Goal: Information Seeking & Learning: Learn about a topic

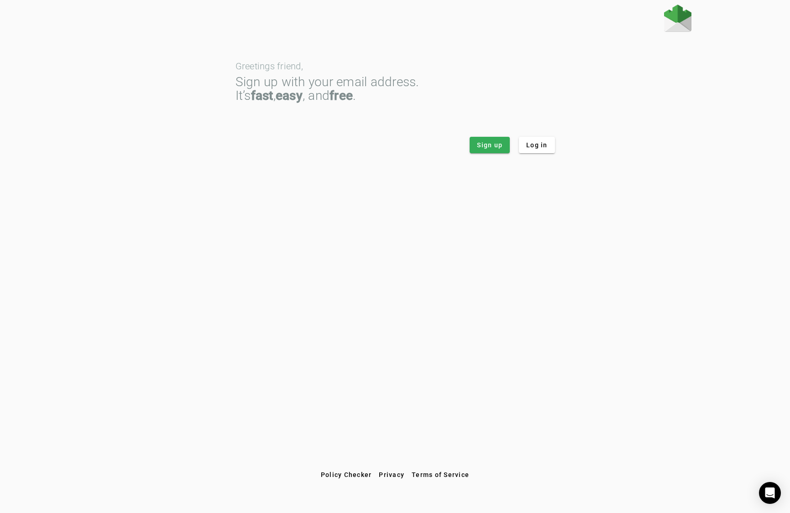
click at [680, 20] on img at bounding box center [677, 18] width 27 height 27
click at [495, 151] on span at bounding box center [489, 145] width 40 height 22
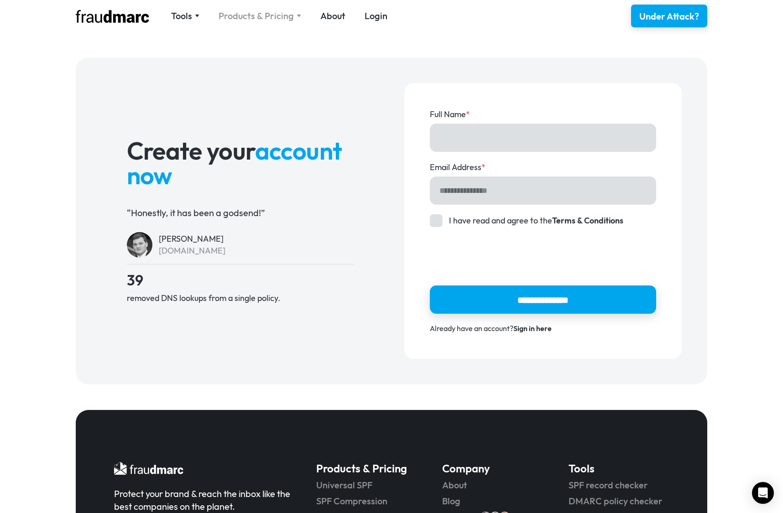
click at [249, 14] on div "Products & Pricing" at bounding box center [256, 16] width 75 height 13
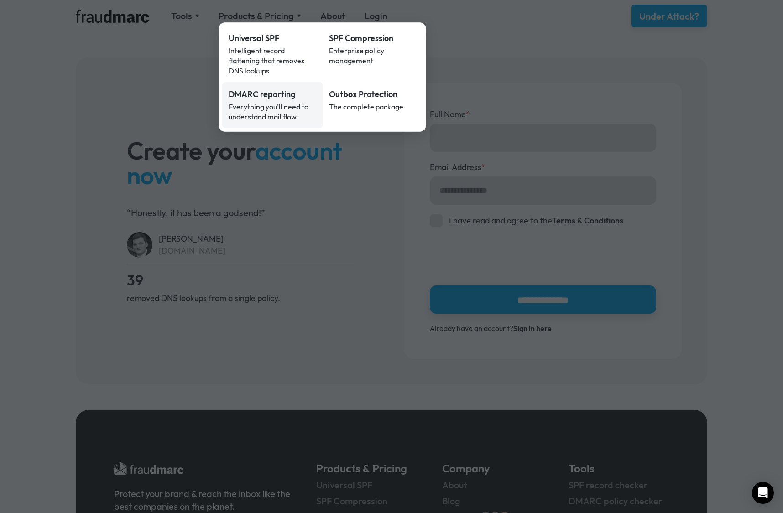
click at [264, 89] on div "DMARC reporting" at bounding box center [273, 94] width 88 height 12
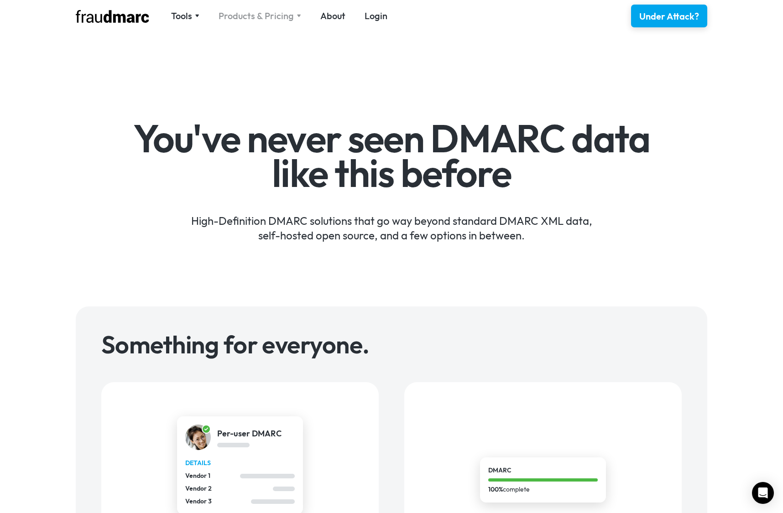
click at [285, 10] on div "Products & Pricing" at bounding box center [256, 16] width 75 height 13
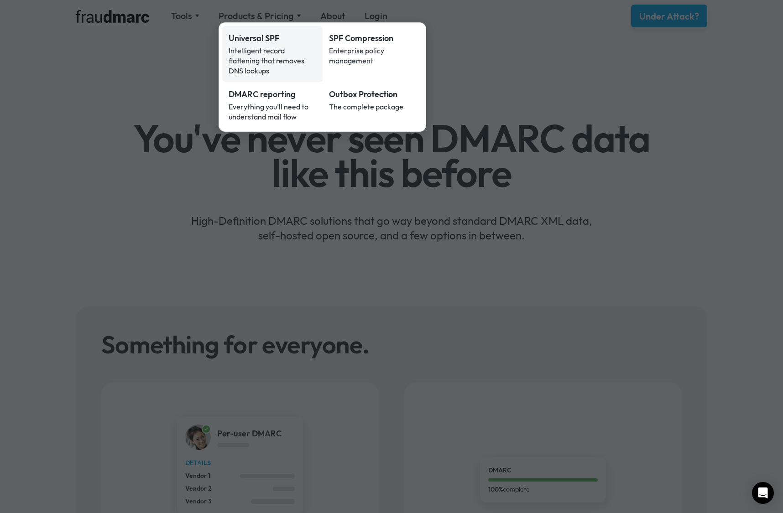
click at [288, 46] on div "Intelligent record flattening that removes DNS lookups" at bounding box center [273, 61] width 88 height 30
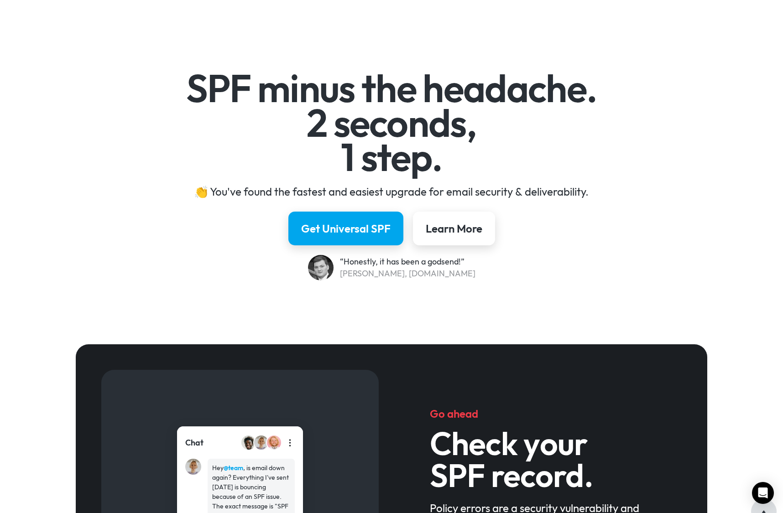
scroll to position [182, 0]
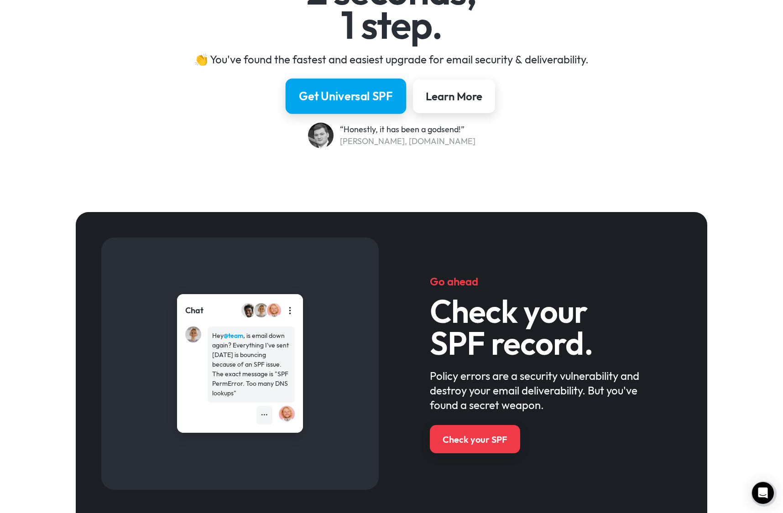
click at [354, 97] on div "Get Universal SPF" at bounding box center [346, 96] width 94 height 16
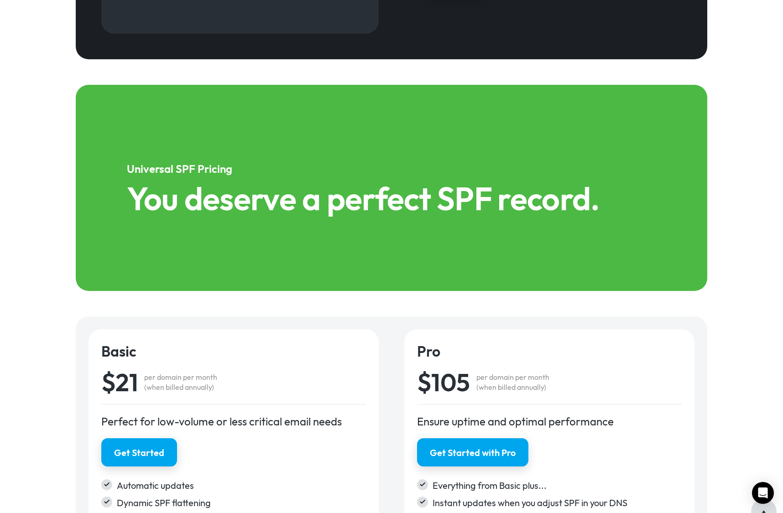
scroll to position [1317, 0]
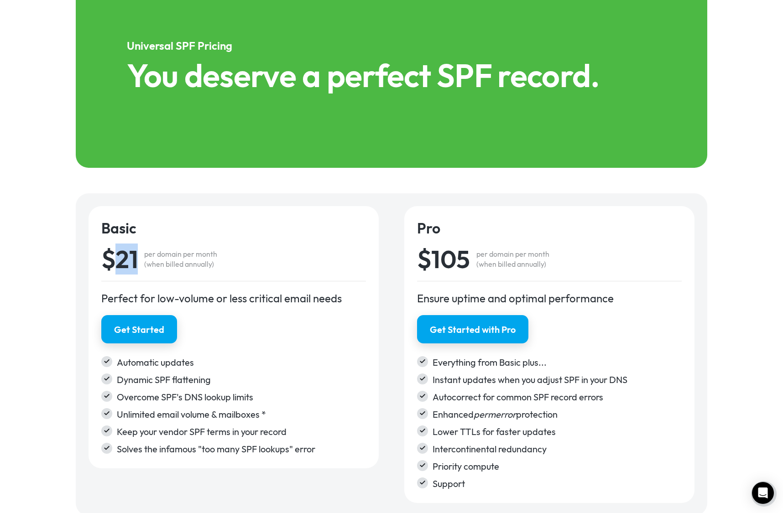
drag, startPoint x: 119, startPoint y: 265, endPoint x: 138, endPoint y: 262, distance: 18.9
click at [138, 262] on div "$21" at bounding box center [119, 259] width 36 height 25
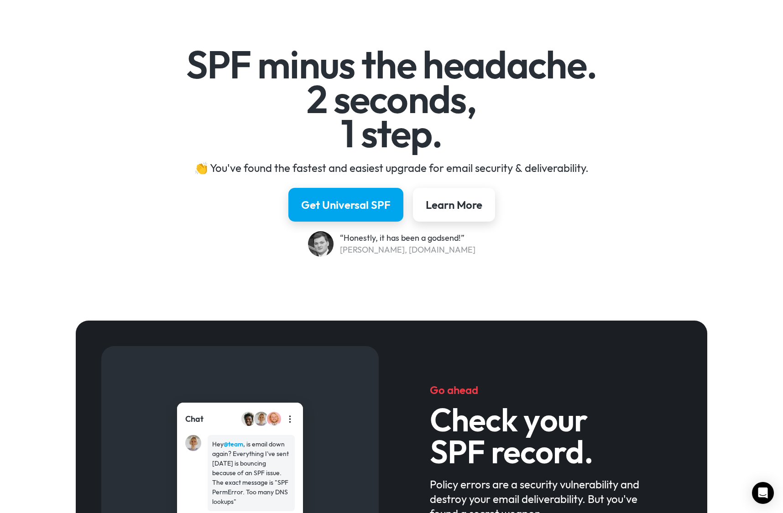
scroll to position [0, 0]
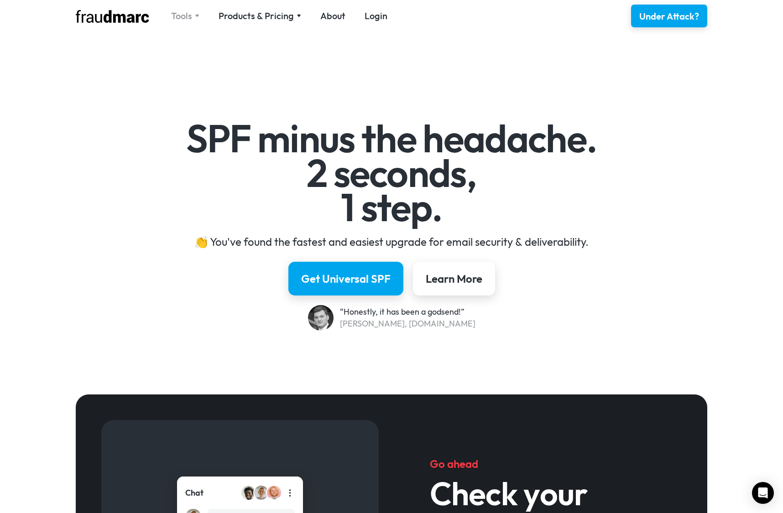
click at [190, 17] on div "Tools" at bounding box center [181, 16] width 21 height 13
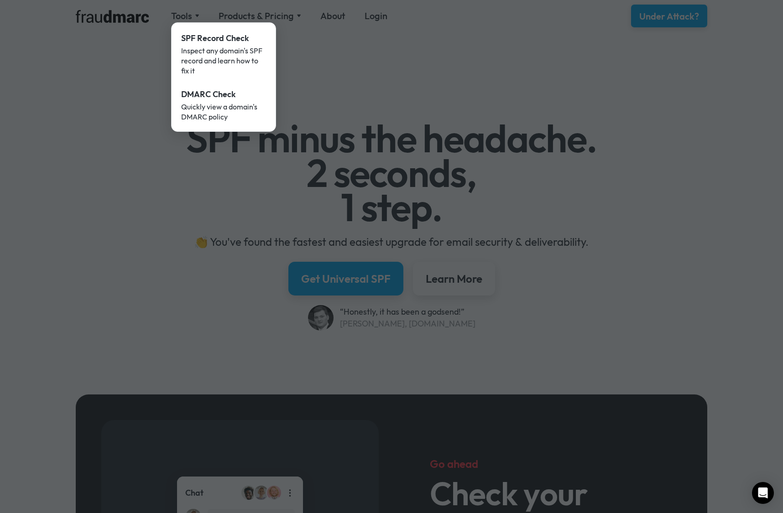
click at [295, 15] on div at bounding box center [391, 256] width 783 height 513
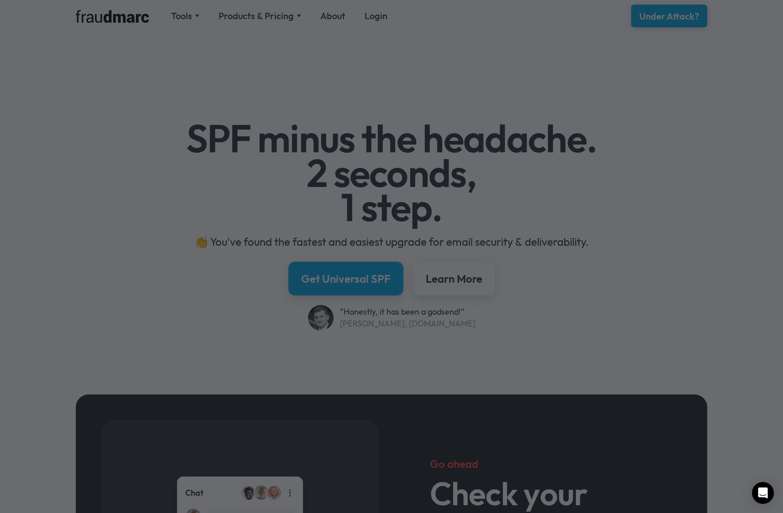
click at [285, 16] on div at bounding box center [391, 256] width 783 height 513
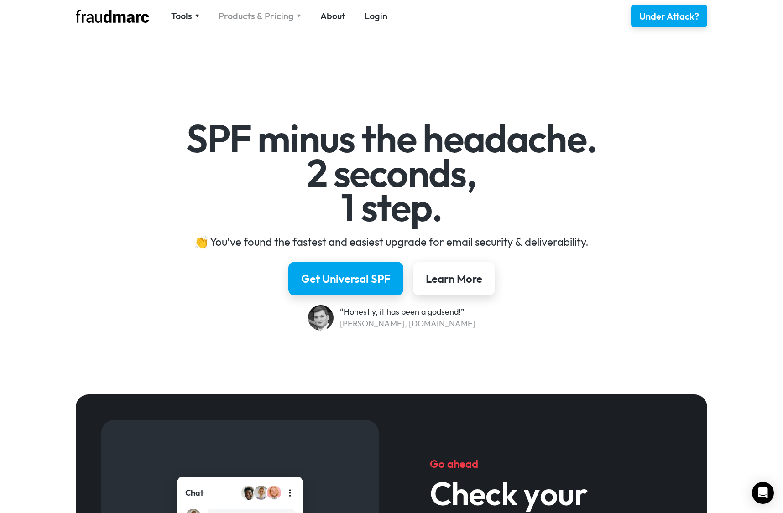
click at [262, 21] on div "Products & Pricing" at bounding box center [256, 16] width 75 height 13
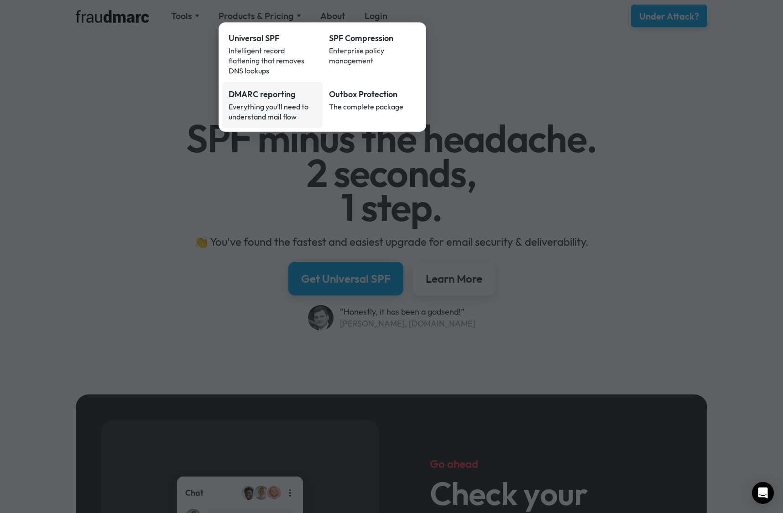
click at [265, 88] on div "DMARC reporting" at bounding box center [273, 94] width 88 height 12
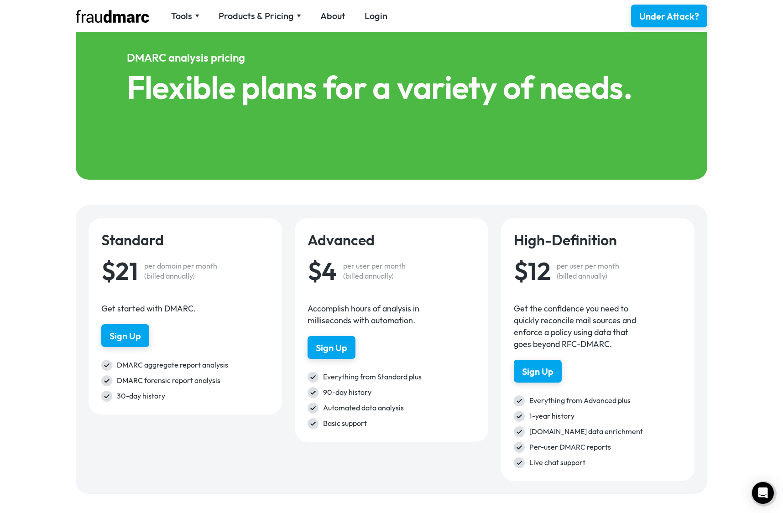
scroll to position [1232, 0]
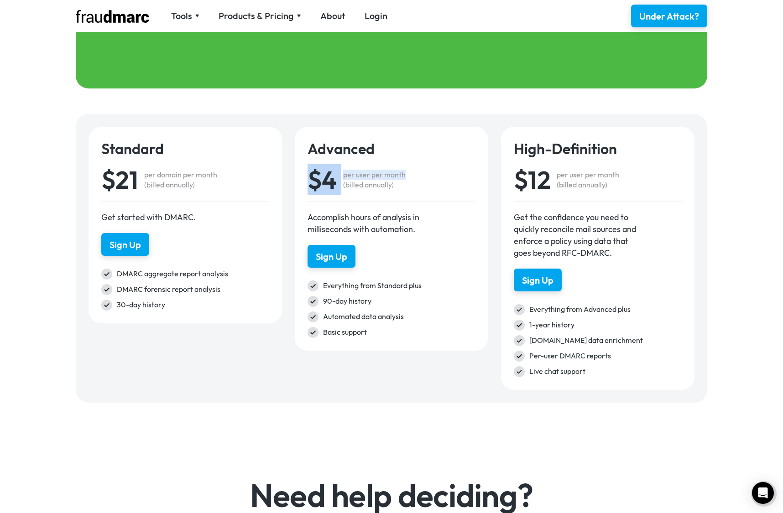
drag, startPoint x: 304, startPoint y: 179, endPoint x: 416, endPoint y: 179, distance: 112.7
click at [416, 179] on div "Advanced $4 per user per month (billed annually) Accomplish hours of analysis i…" at bounding box center [391, 239] width 193 height 224
